Goal: Obtain resource: Obtain resource

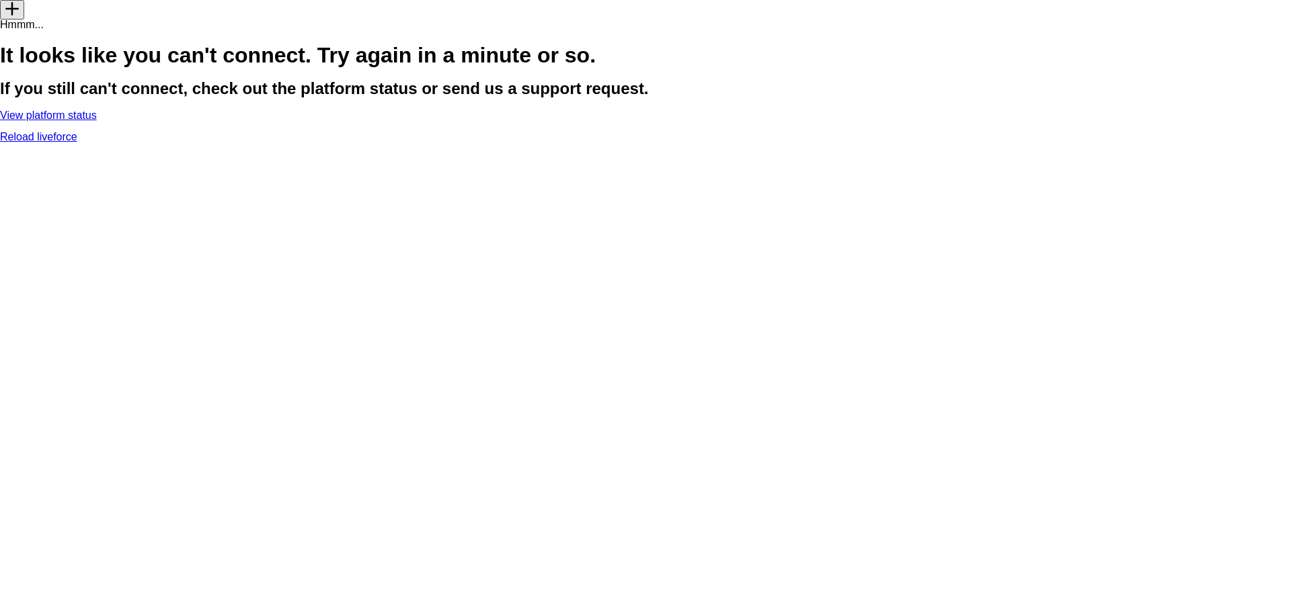
click at [77, 142] on link "Reload liveforce" at bounding box center [38, 136] width 77 height 11
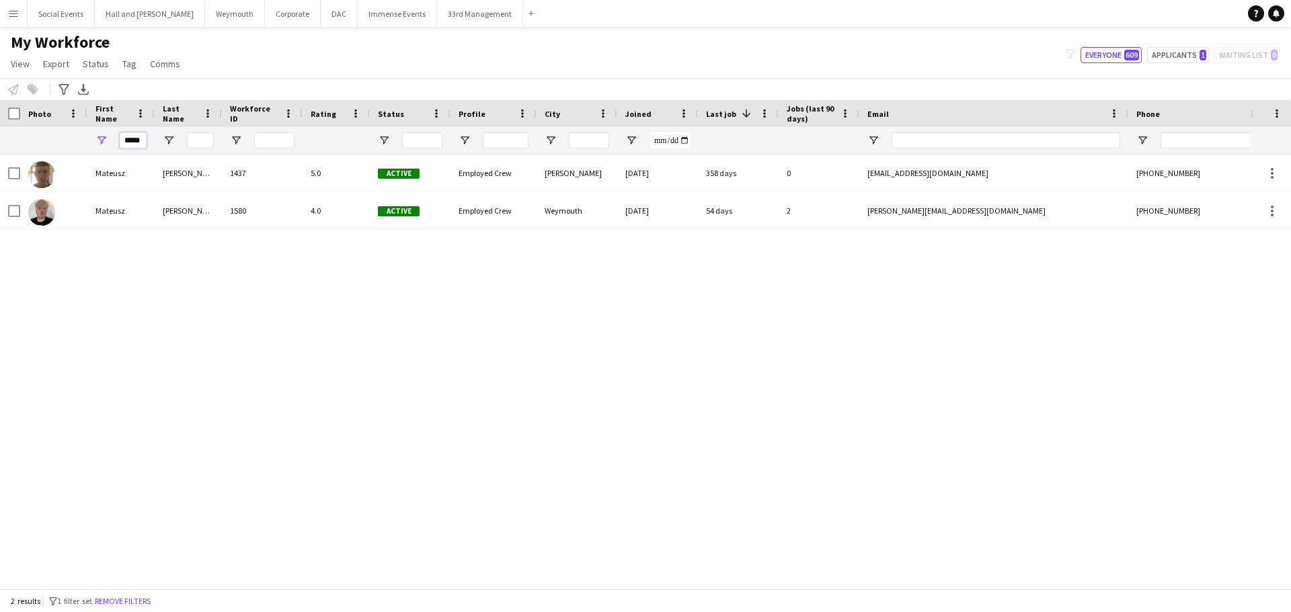
scroll to position [0, 1]
drag, startPoint x: 125, startPoint y: 139, endPoint x: 361, endPoint y: 149, distance: 236.1
click at [356, 155] on div "Workforce Details Photo First Name" at bounding box center [645, 344] width 1291 height 489
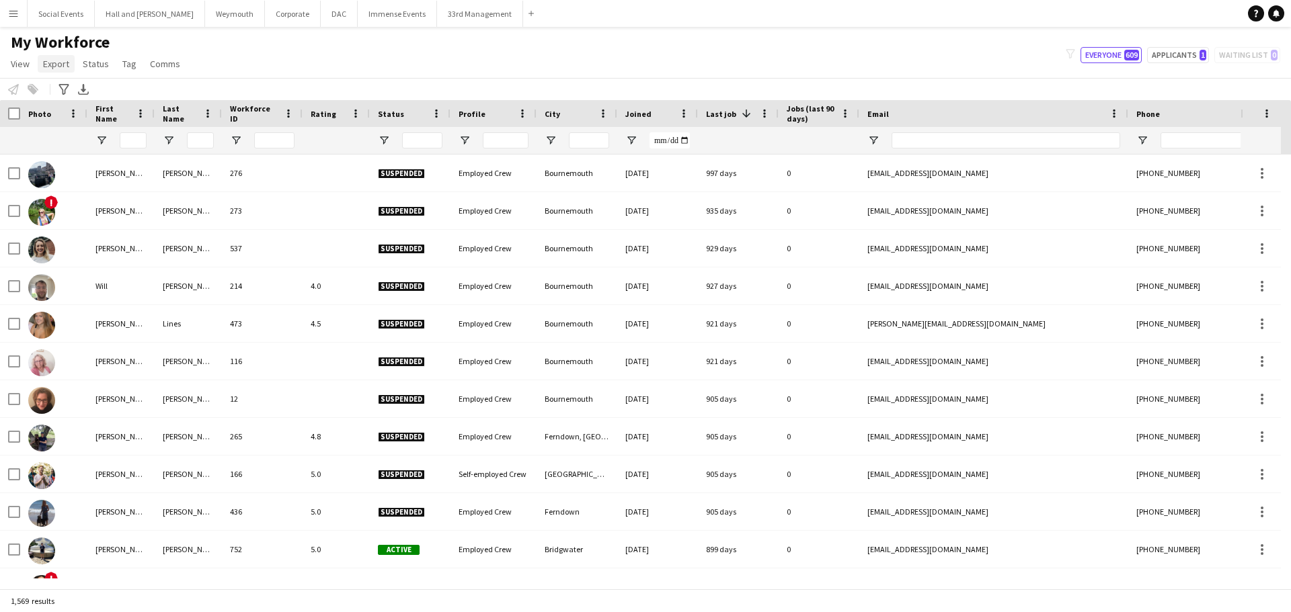
click at [50, 64] on span "Export" at bounding box center [56, 64] width 26 height 12
click at [77, 94] on span "New starters report" at bounding box center [89, 93] width 81 height 12
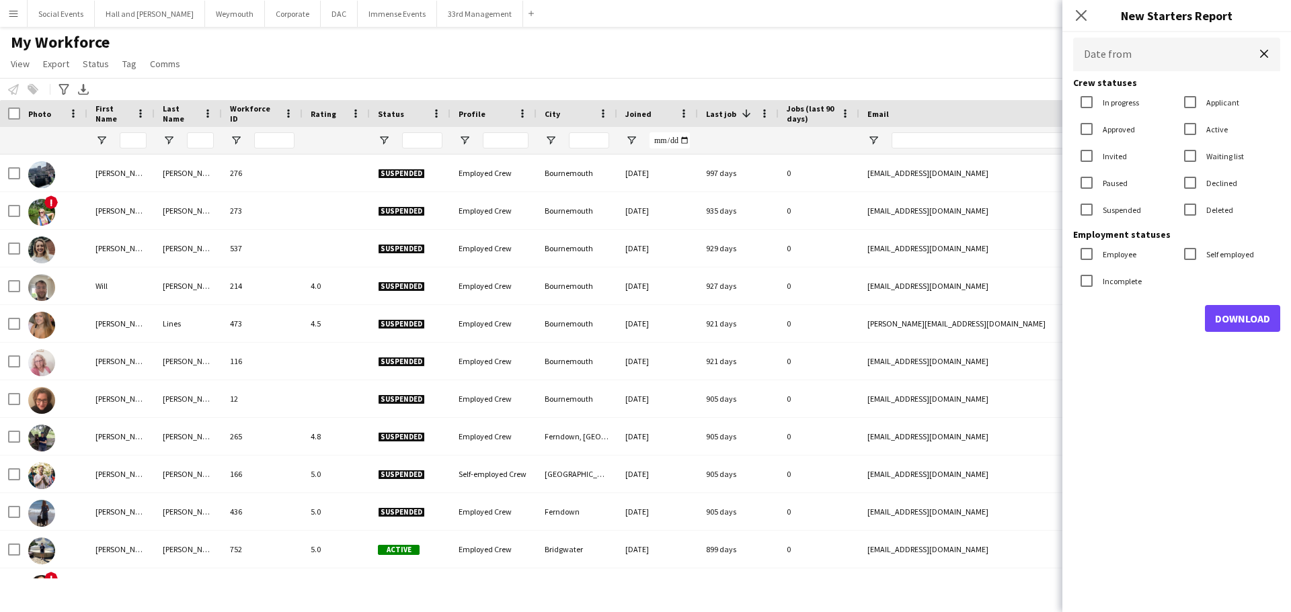
click at [1108, 50] on body "Menu Boards Boards Boards All jobs Status Workforce Workforce My Workforce Recr…" at bounding box center [645, 306] width 1291 height 612
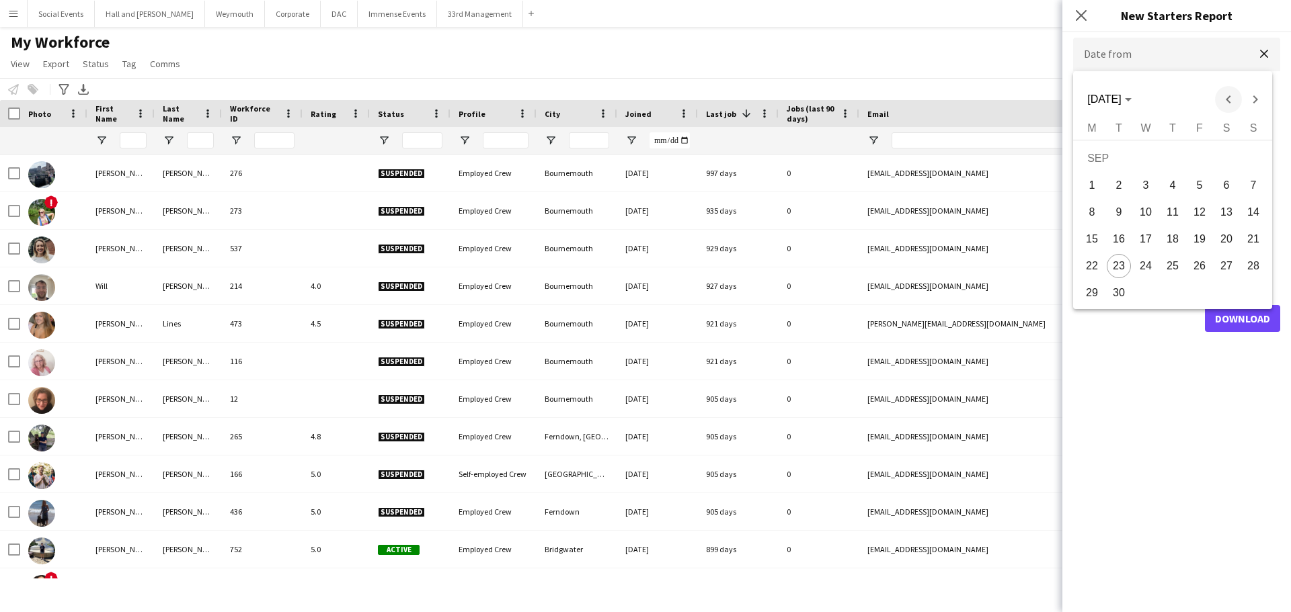
click at [1219, 98] on span "Previous month" at bounding box center [1228, 99] width 27 height 27
click at [1221, 157] on span "2" at bounding box center [1226, 161] width 24 height 28
type input "**********"
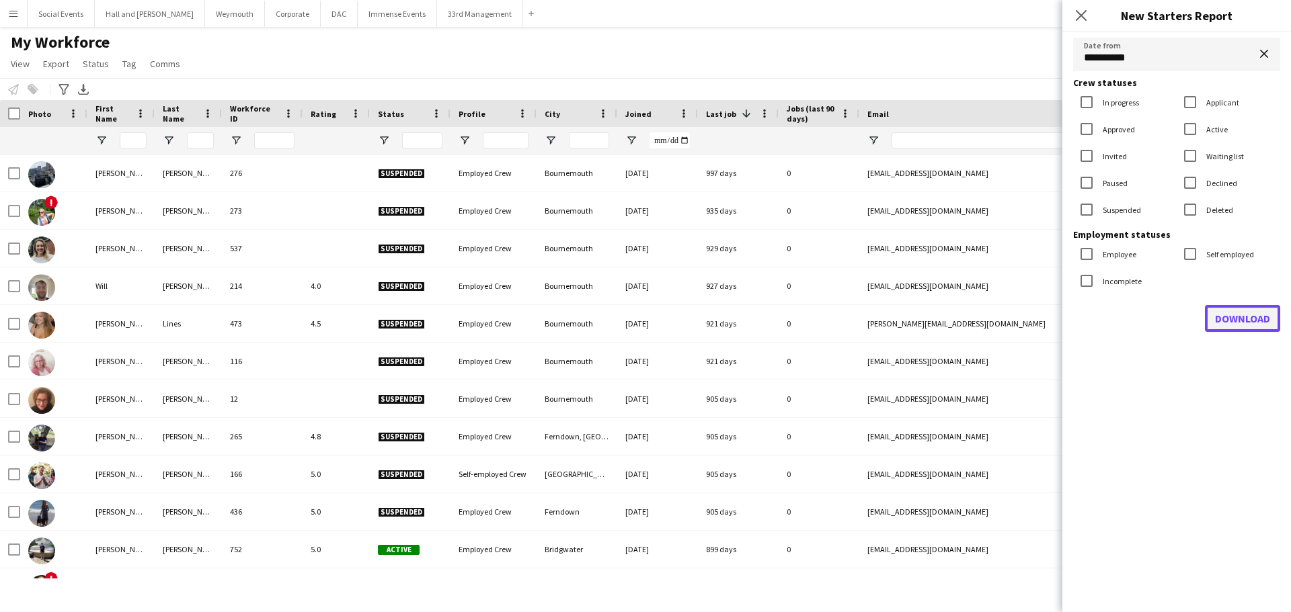
click at [1220, 324] on button "Download" at bounding box center [1241, 318] width 75 height 27
click at [136, 140] on input "First Name Filter Input" at bounding box center [133, 140] width 27 height 16
type input "******"
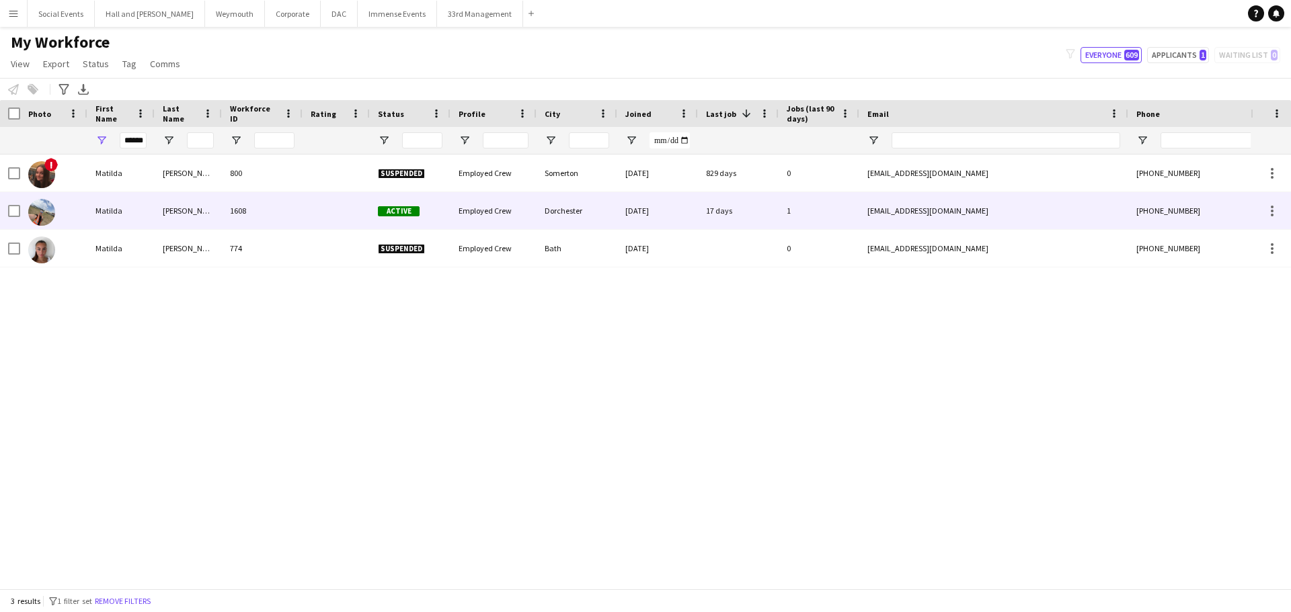
scroll to position [0, 0]
click at [251, 216] on div "1608" at bounding box center [262, 210] width 81 height 37
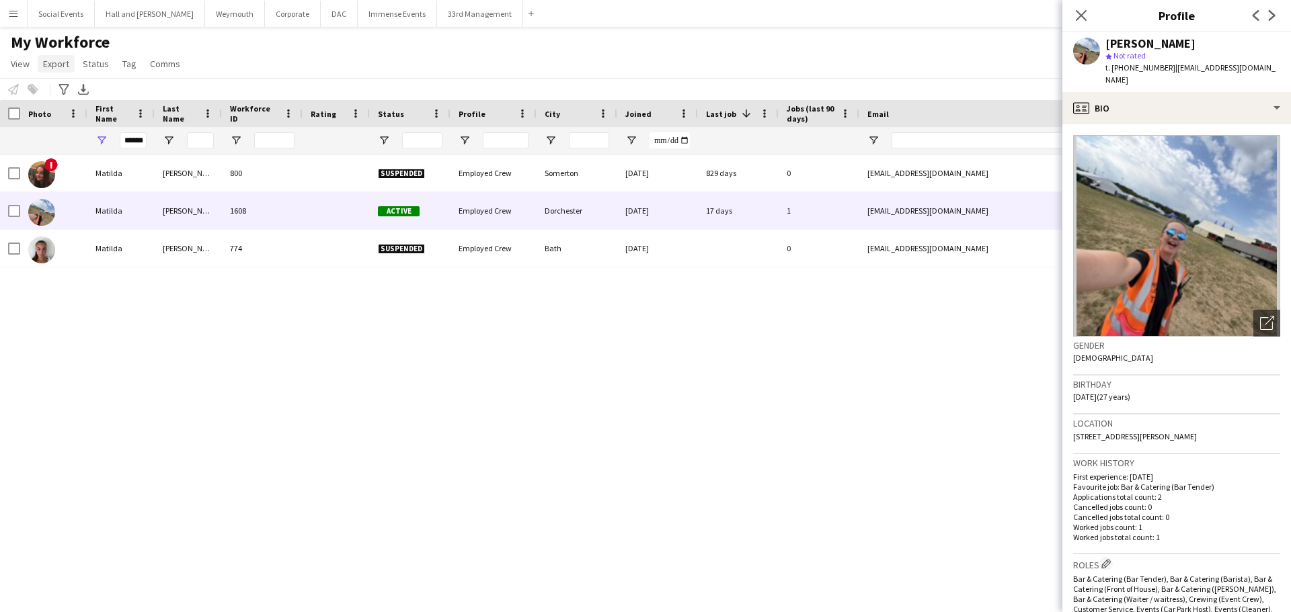
click at [51, 65] on span "Export" at bounding box center [56, 64] width 26 height 12
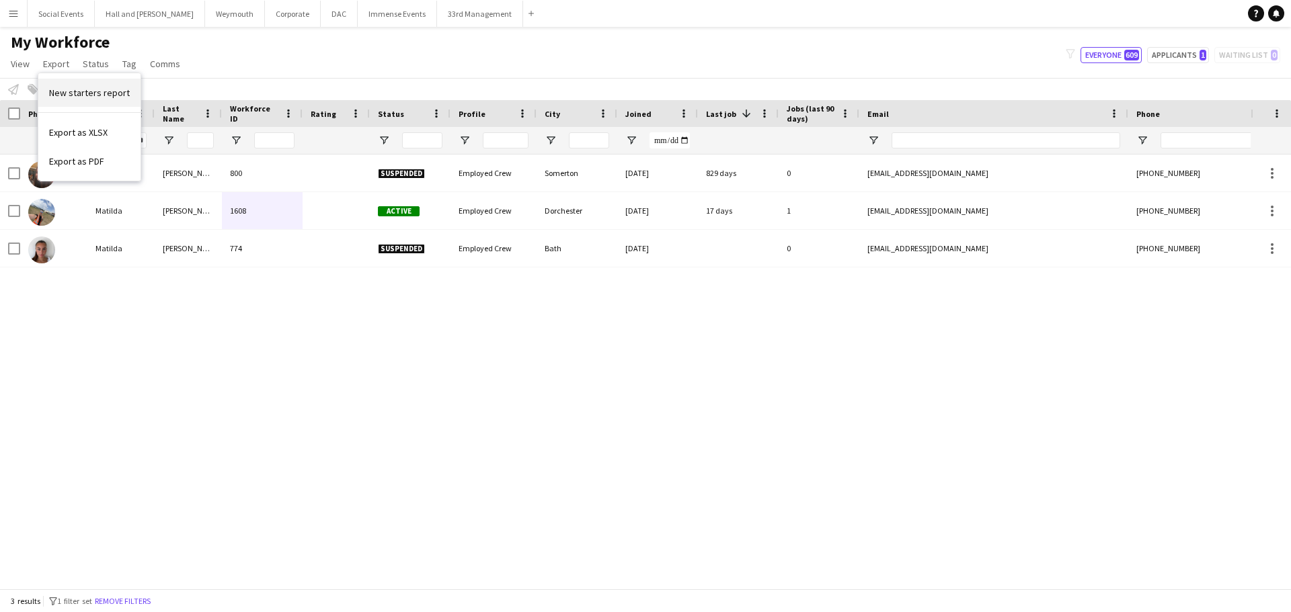
click at [110, 95] on span "New starters report" at bounding box center [89, 93] width 81 height 12
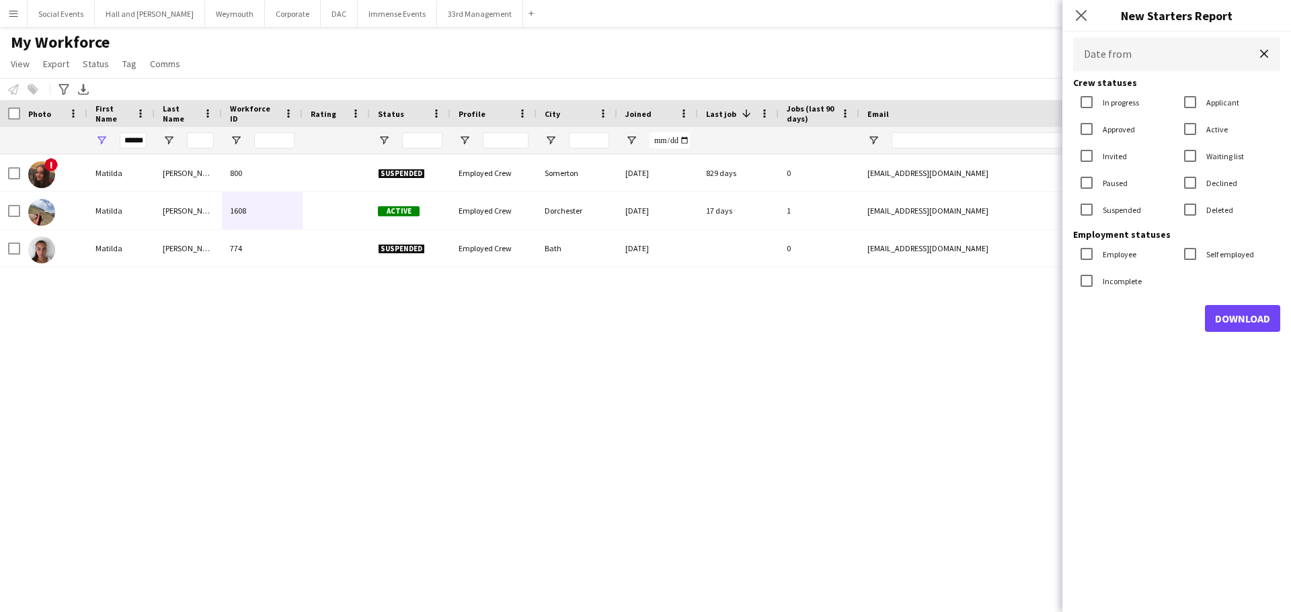
click at [1145, 48] on body "Menu Boards Boards Boards All jobs Status Workforce Workforce My Workforce Recr…" at bounding box center [645, 306] width 1291 height 612
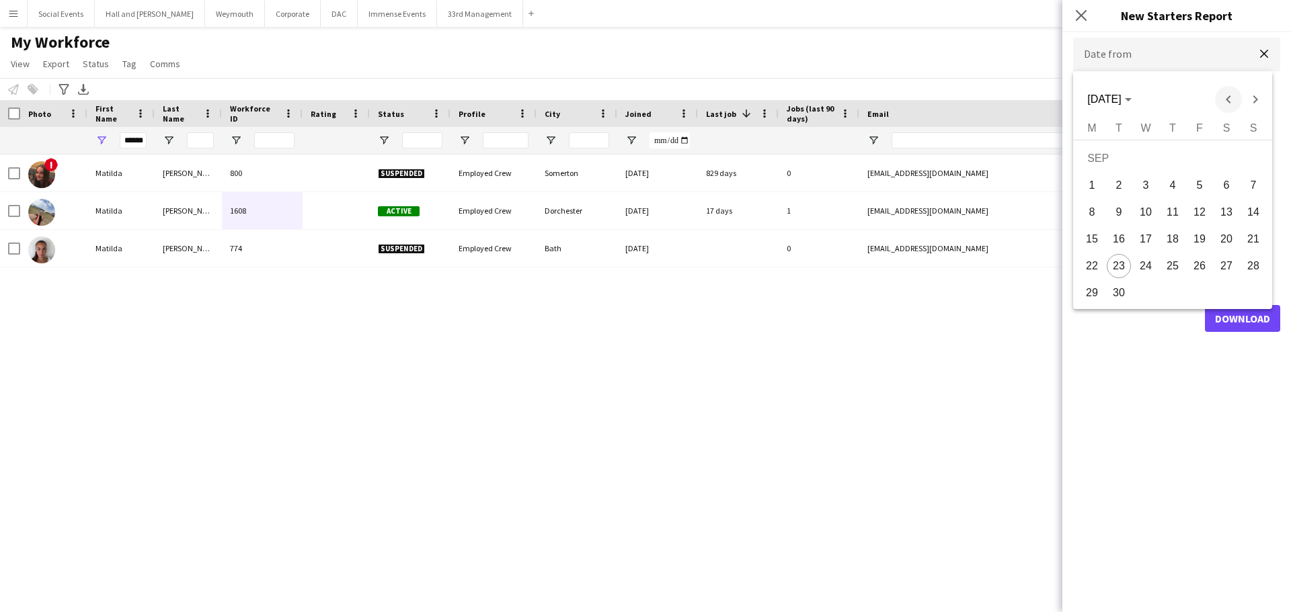
click at [1219, 100] on span "Previous month" at bounding box center [1228, 99] width 27 height 27
click at [1151, 247] on span "18" at bounding box center [1145, 243] width 24 height 24
type input "**********"
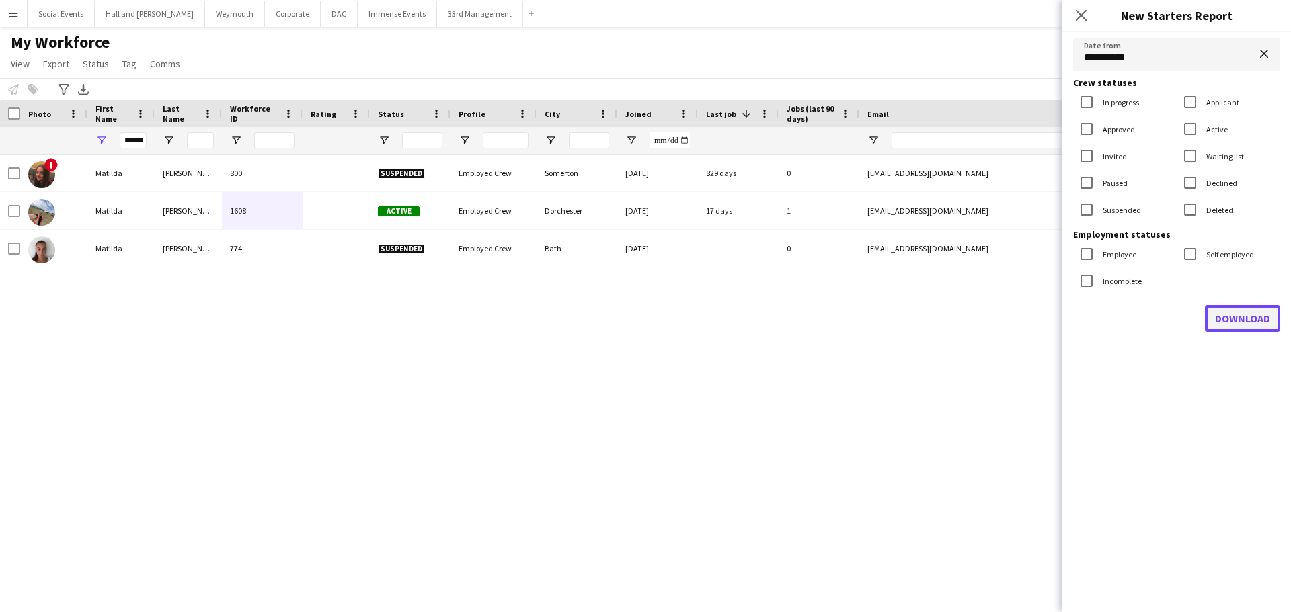
click at [1251, 316] on button "Download" at bounding box center [1241, 318] width 75 height 27
